Goal: Task Accomplishment & Management: Manage account settings

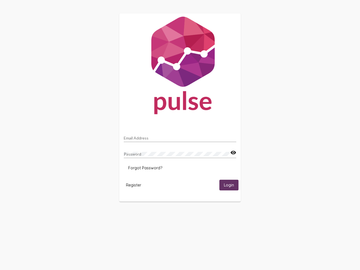
click at [180, 136] on input "Email Address" at bounding box center [180, 138] width 112 height 4
click at [233, 153] on mat-icon "visibility" at bounding box center [233, 152] width 6 height 7
click at [145, 168] on span "Forgot Password?" at bounding box center [145, 167] width 34 height 5
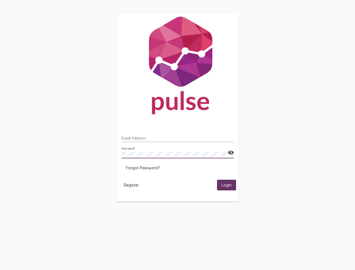
click at [134, 185] on span "Register" at bounding box center [131, 185] width 15 height 5
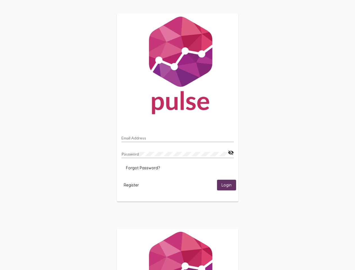
click at [229, 185] on span "Login" at bounding box center [227, 185] width 10 height 5
